Goal: Find specific page/section: Find specific page/section

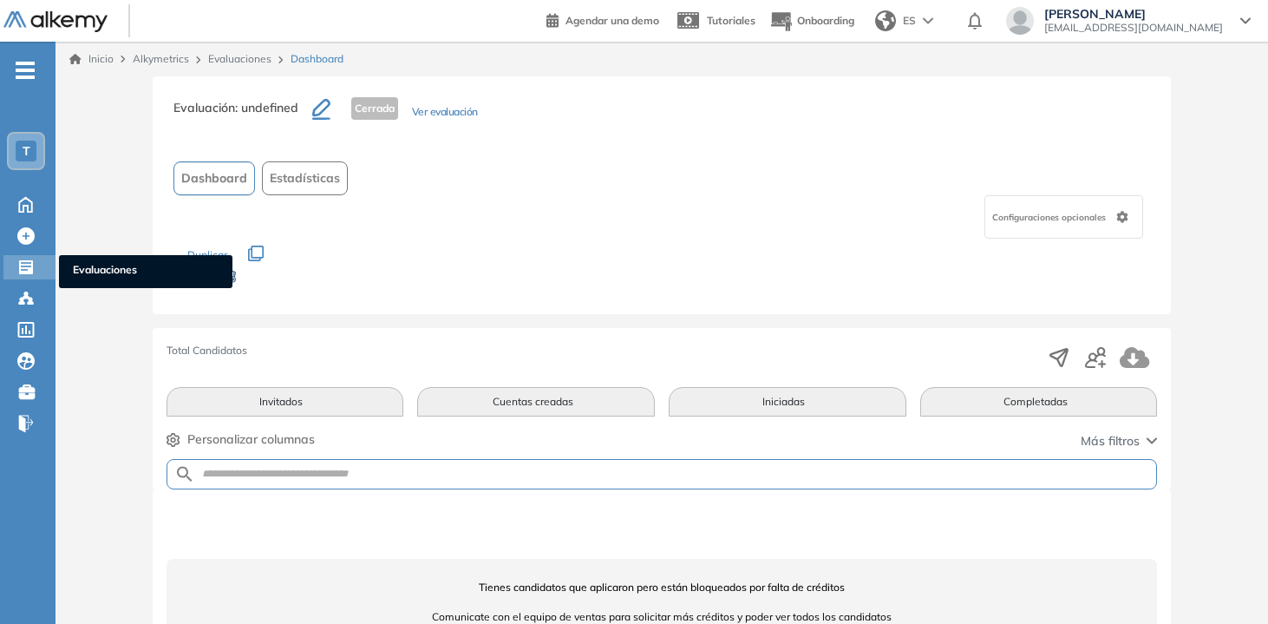
click at [27, 269] on icon at bounding box center [25, 267] width 17 height 17
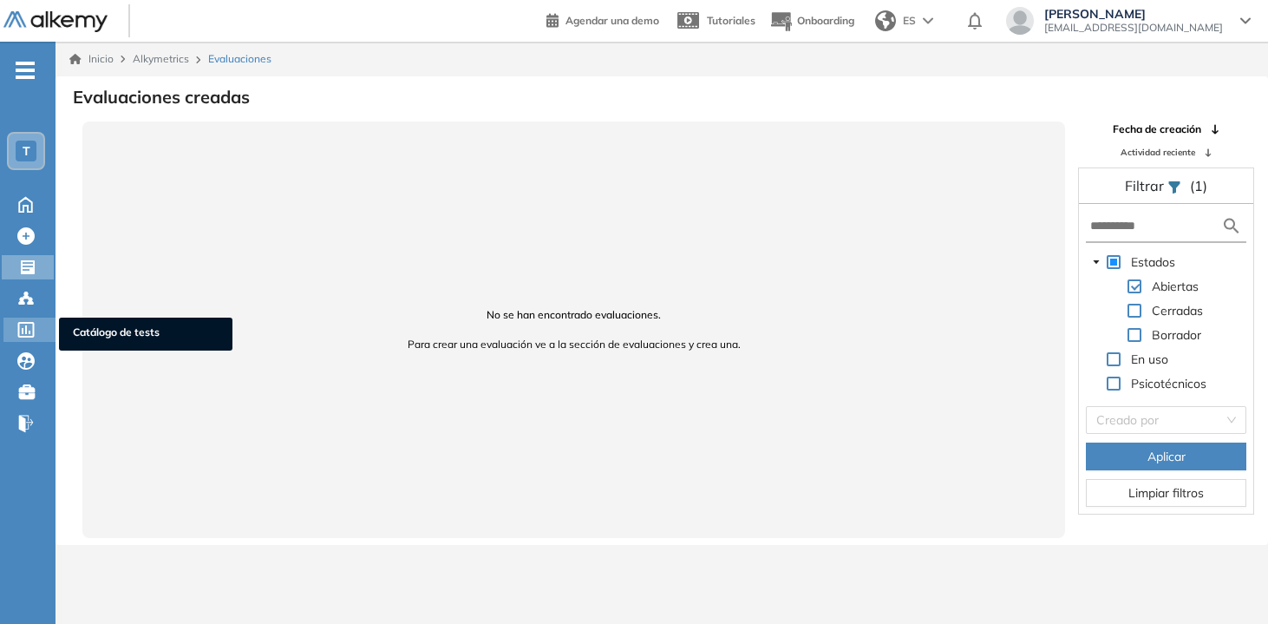
click at [23, 325] on icon at bounding box center [25, 330] width 17 height 16
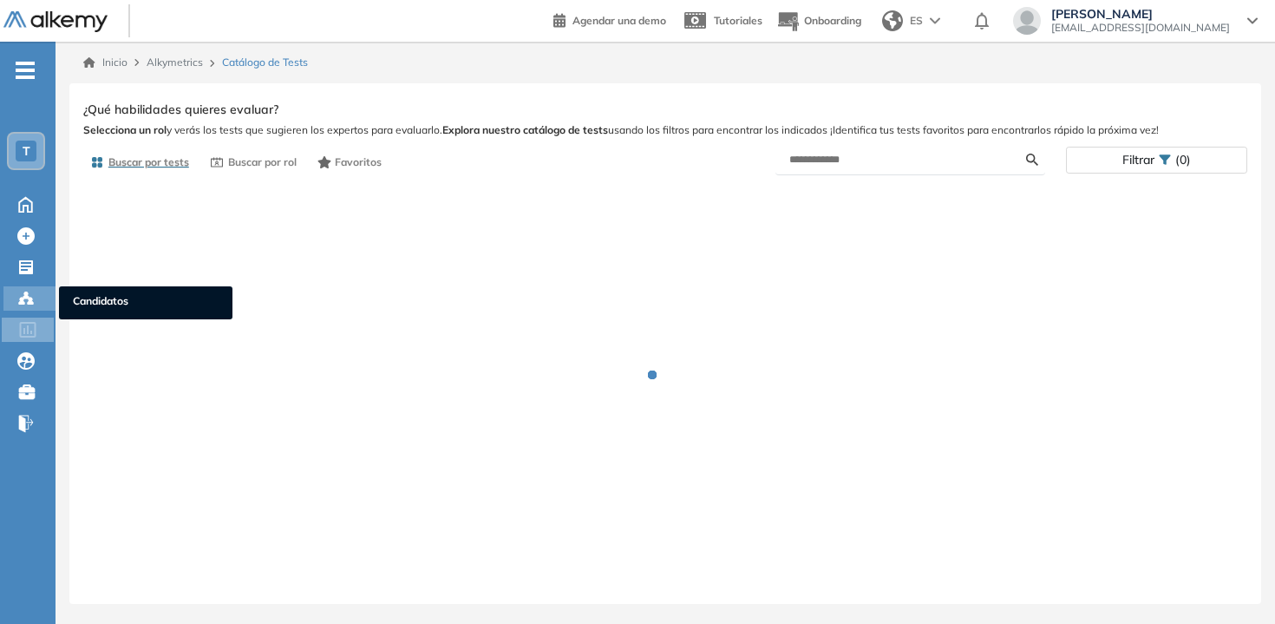
click at [23, 296] on icon at bounding box center [25, 297] width 5 height 3
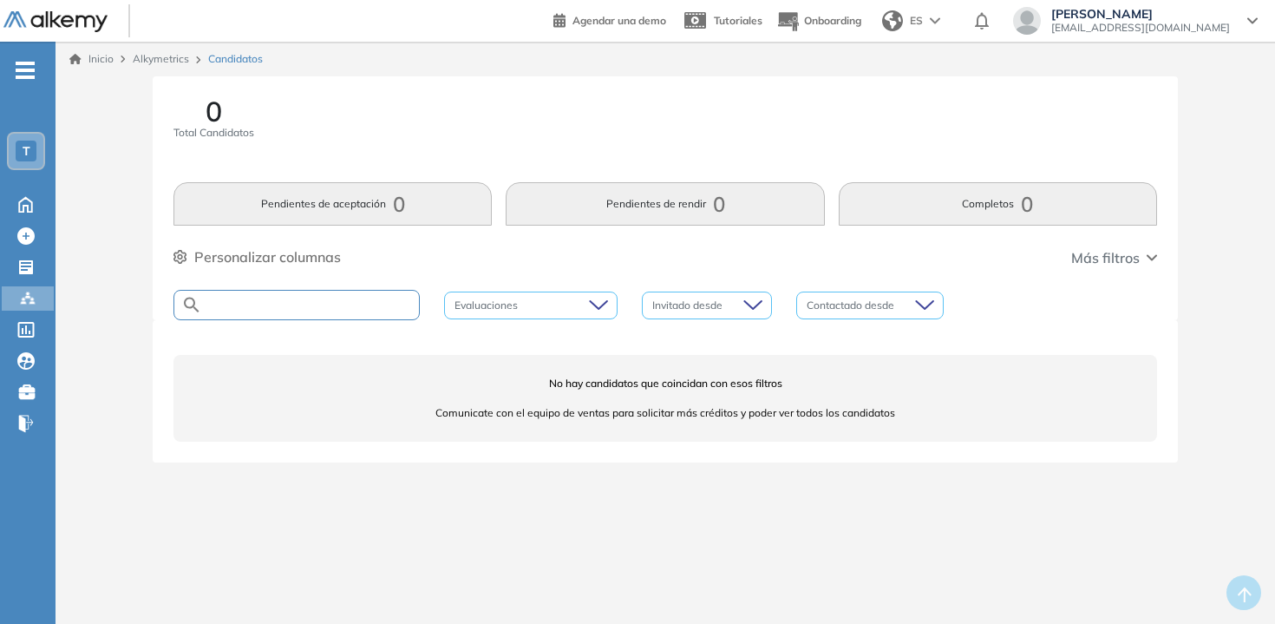
click at [377, 304] on input "text" at bounding box center [310, 304] width 217 height 13
type input "*******"
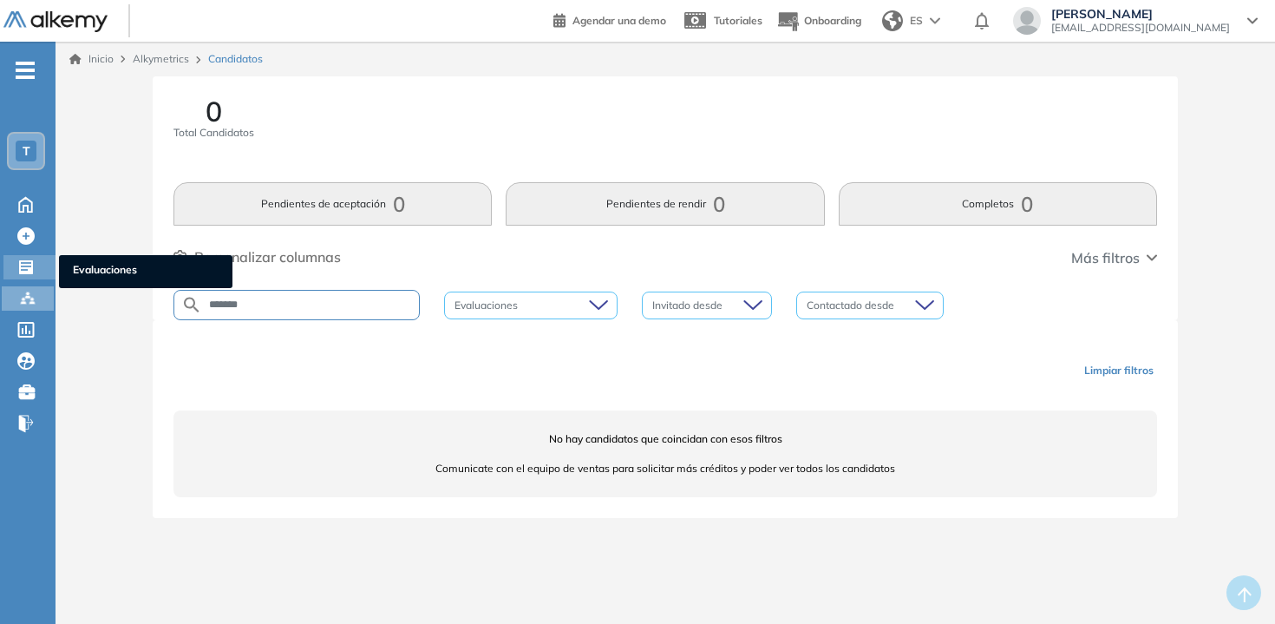
click at [25, 271] on icon at bounding box center [26, 267] width 14 height 14
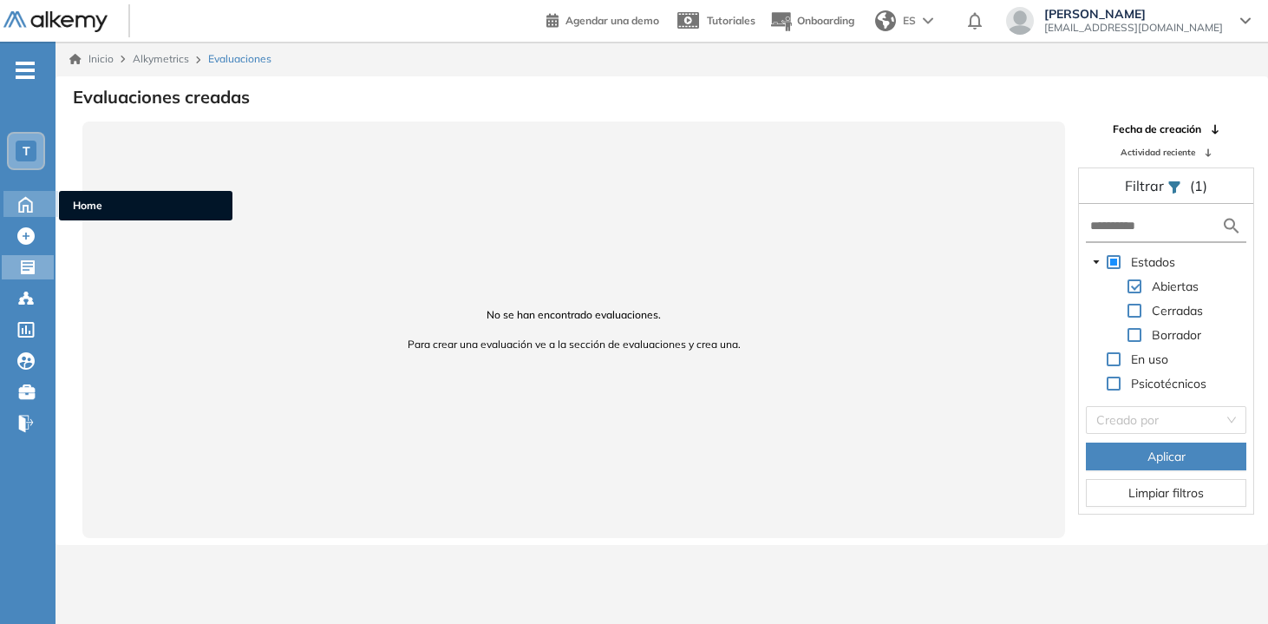
click at [19, 205] on icon at bounding box center [25, 204] width 13 height 15
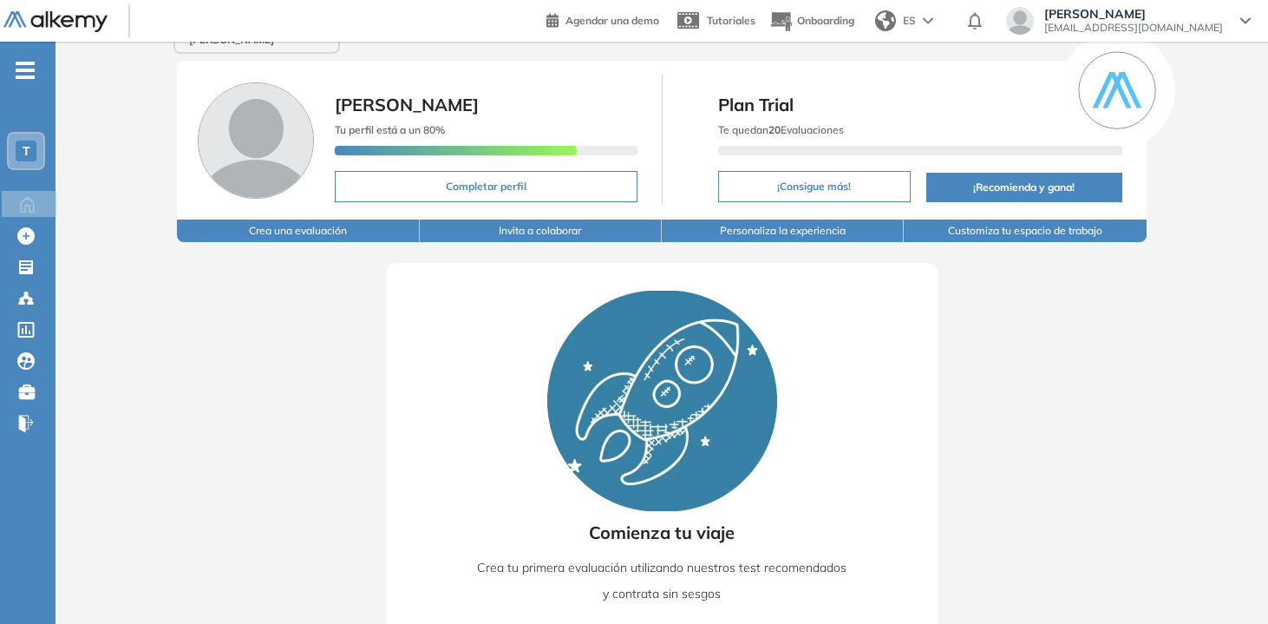
scroll to position [36, 0]
